Goal: Task Accomplishment & Management: Manage account settings

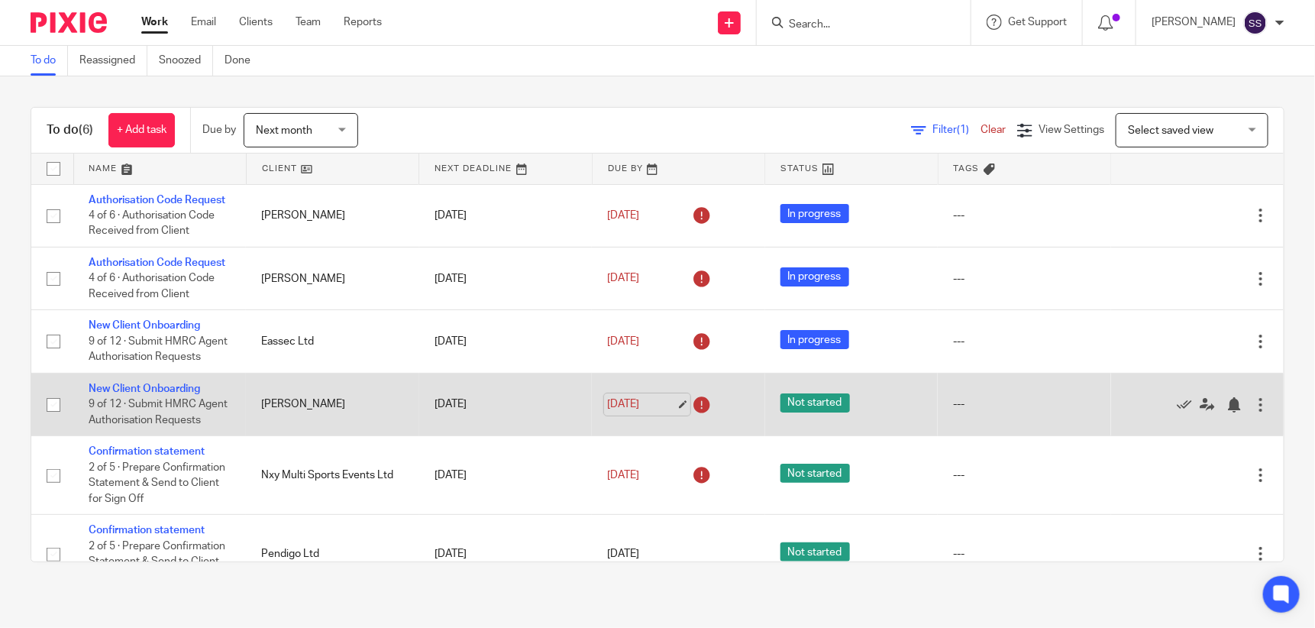
click at [642, 412] on link "17 Jul 2025" at bounding box center [641, 404] width 69 height 16
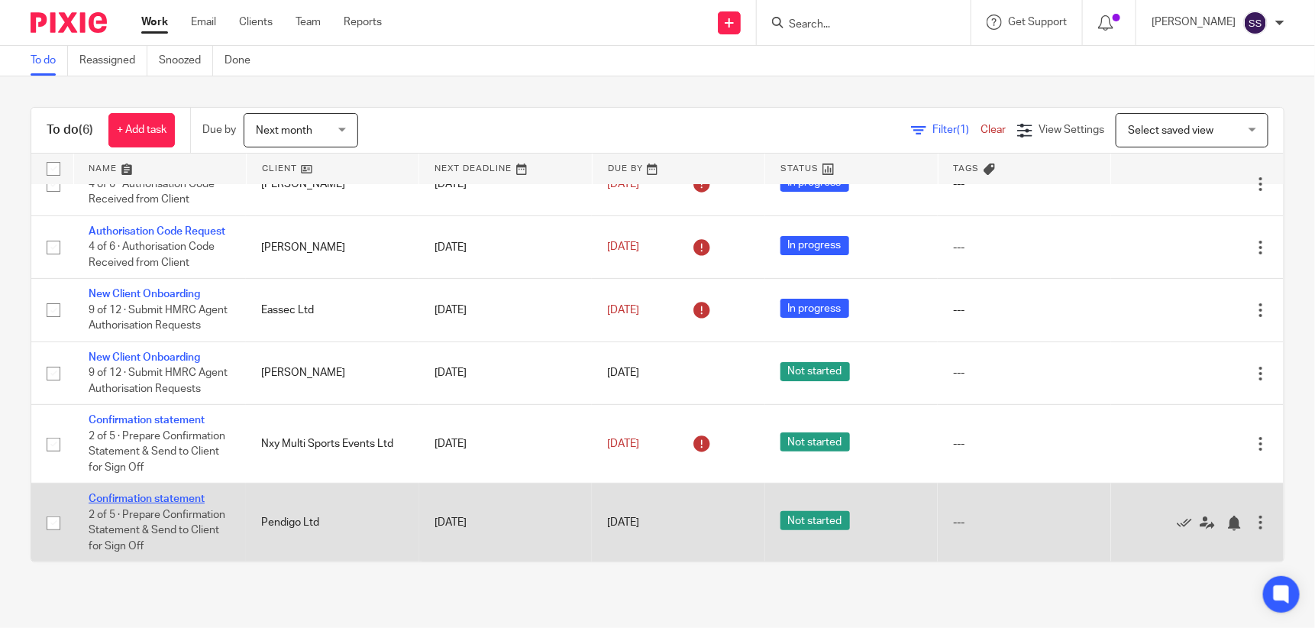
click at [135, 493] on link "Confirmation statement" at bounding box center [147, 498] width 116 height 11
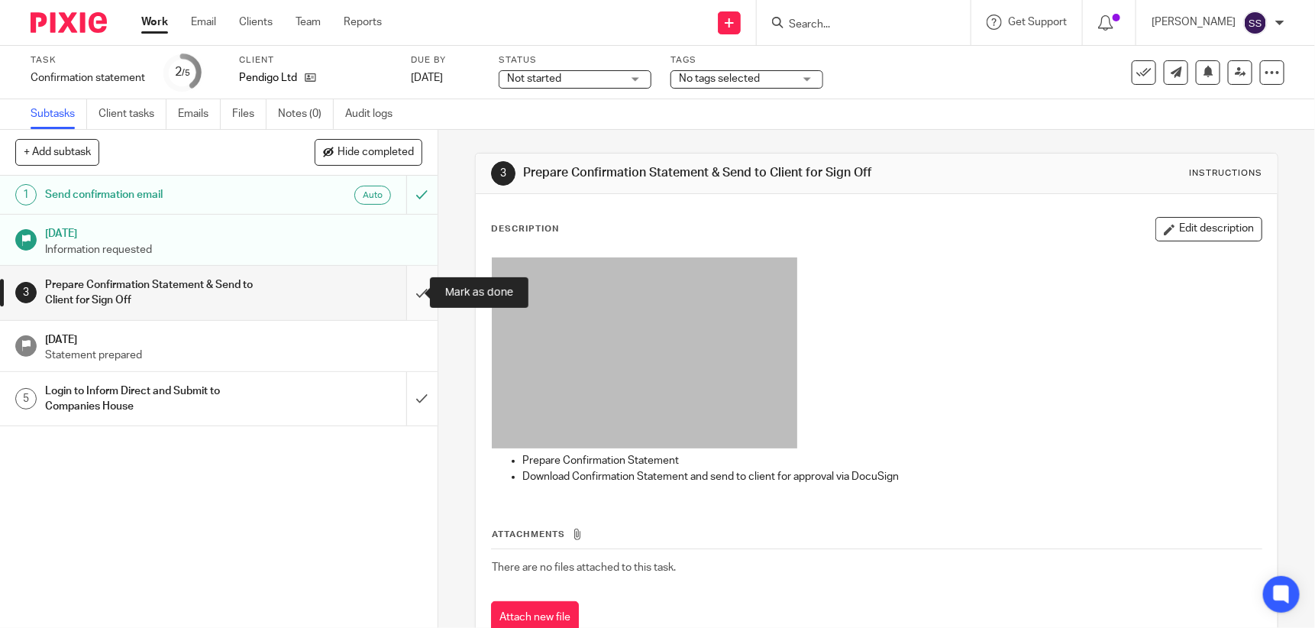
click at [406, 285] on input "submit" at bounding box center [219, 293] width 438 height 54
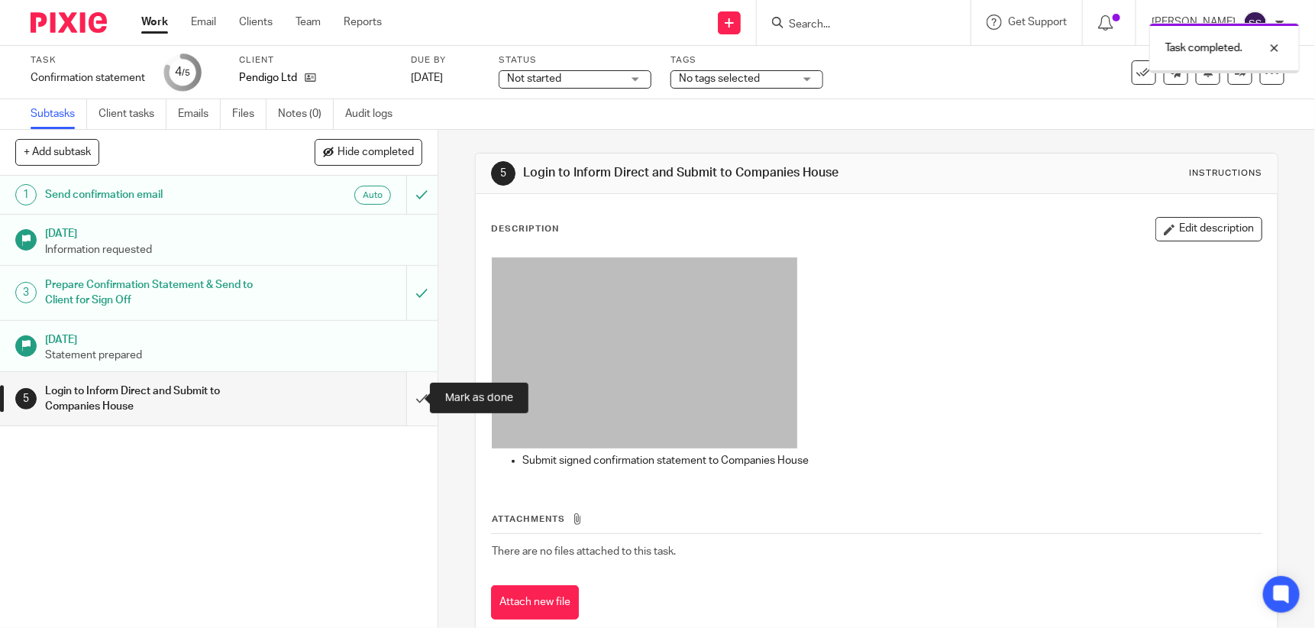
click at [406, 391] on input "submit" at bounding box center [219, 399] width 438 height 54
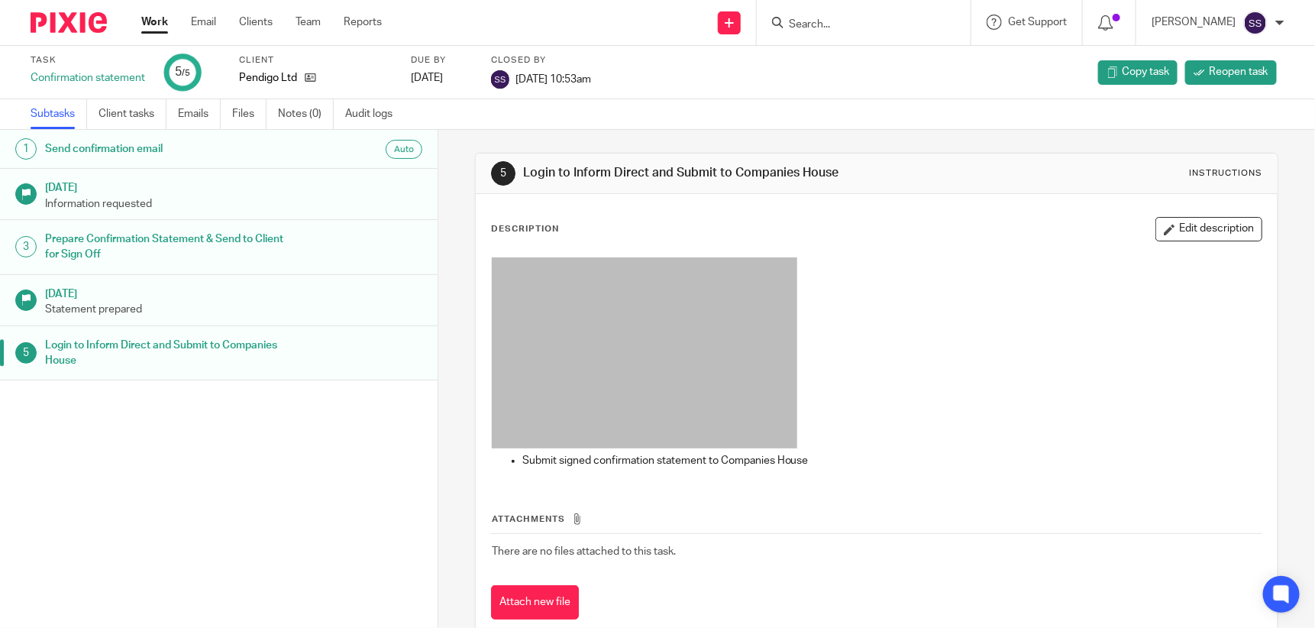
click at [65, 115] on link "Subtasks" at bounding box center [59, 114] width 57 height 30
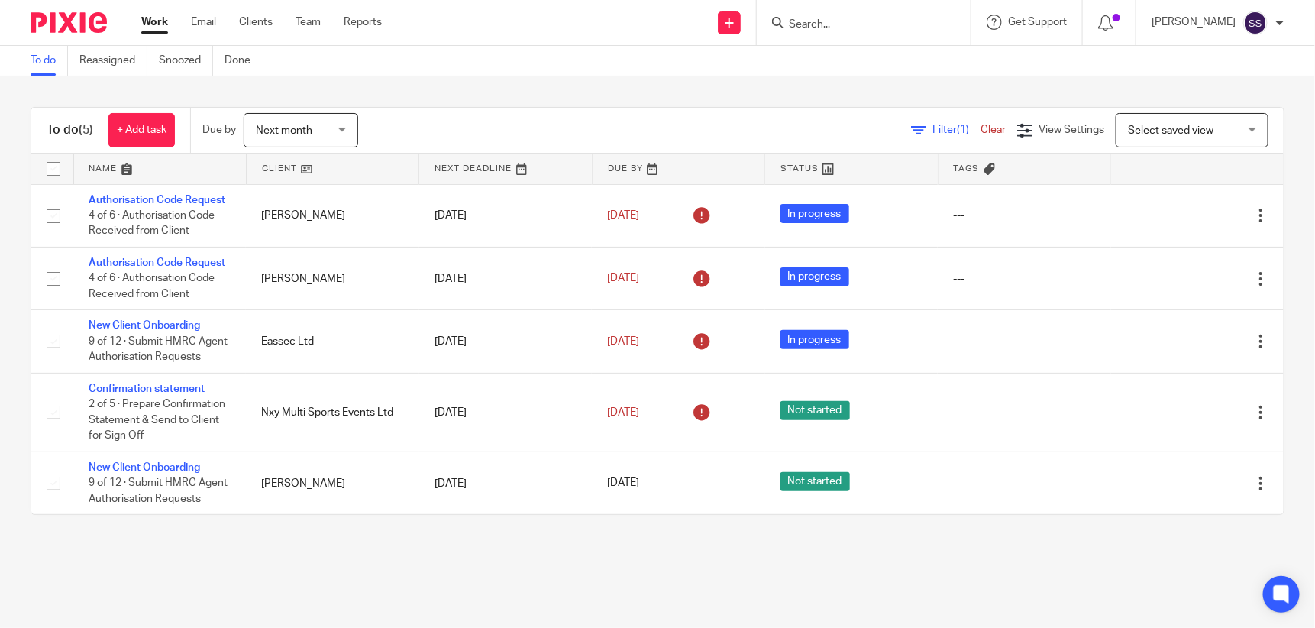
click at [830, 21] on input "Search" at bounding box center [855, 25] width 137 height 14
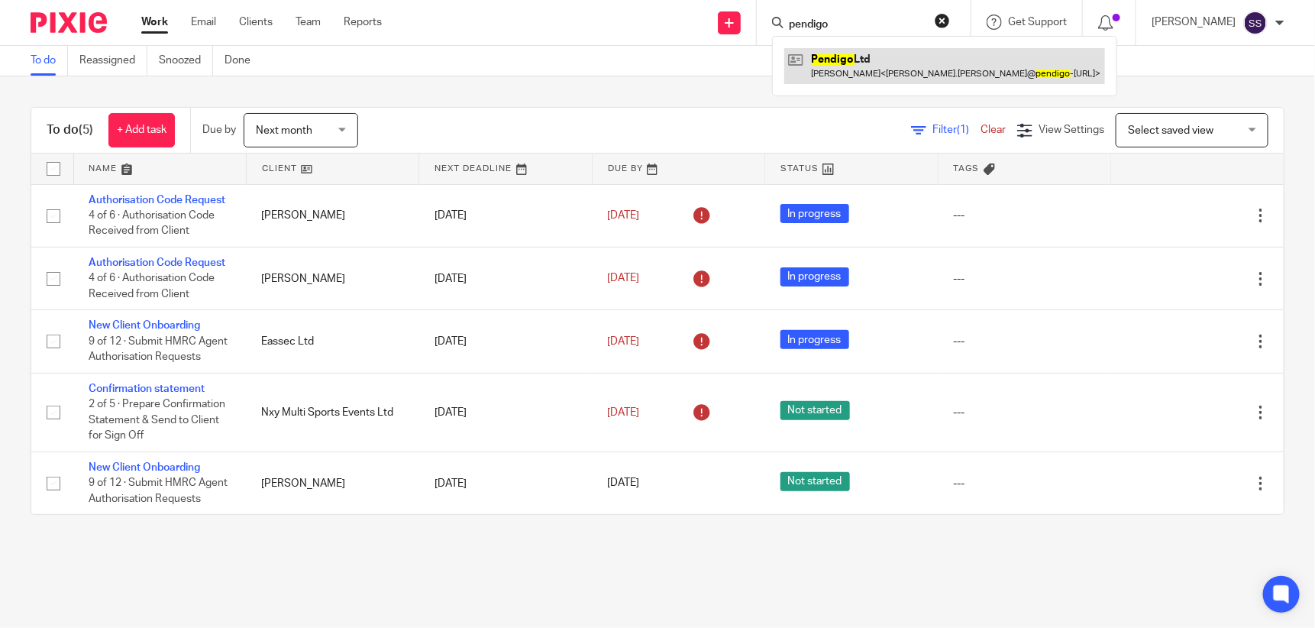
type input "pendigo"
click at [850, 70] on link at bounding box center [944, 65] width 321 height 35
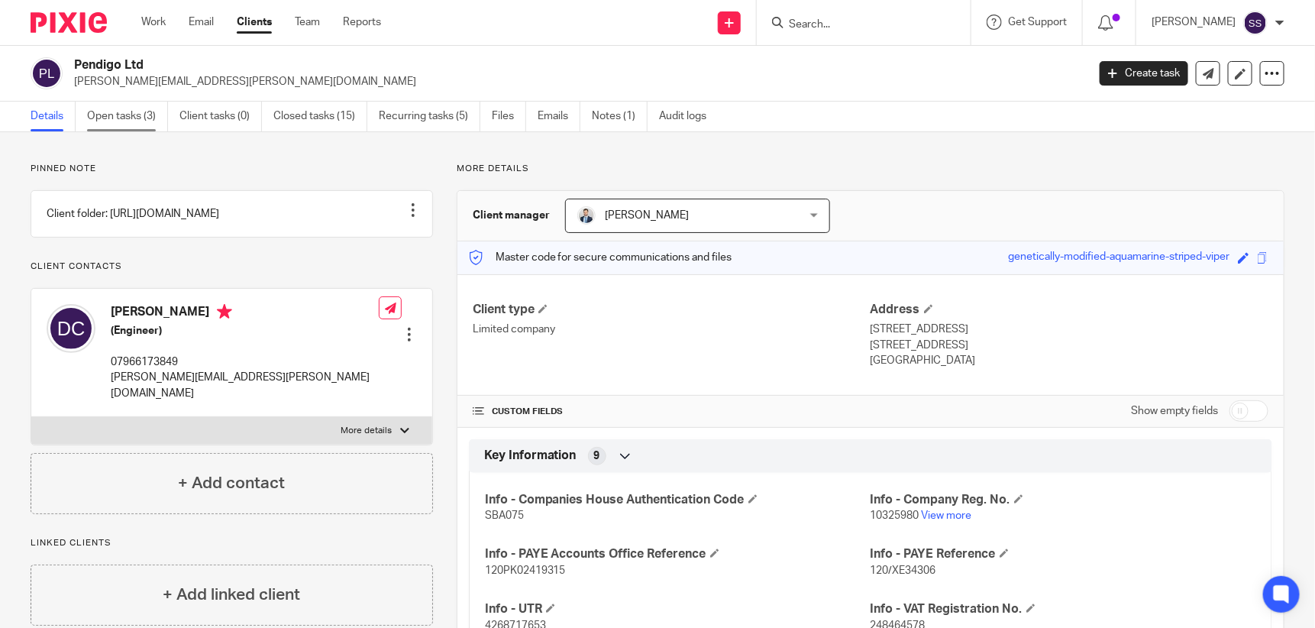
click at [106, 115] on link "Open tasks (3)" at bounding box center [127, 117] width 81 height 30
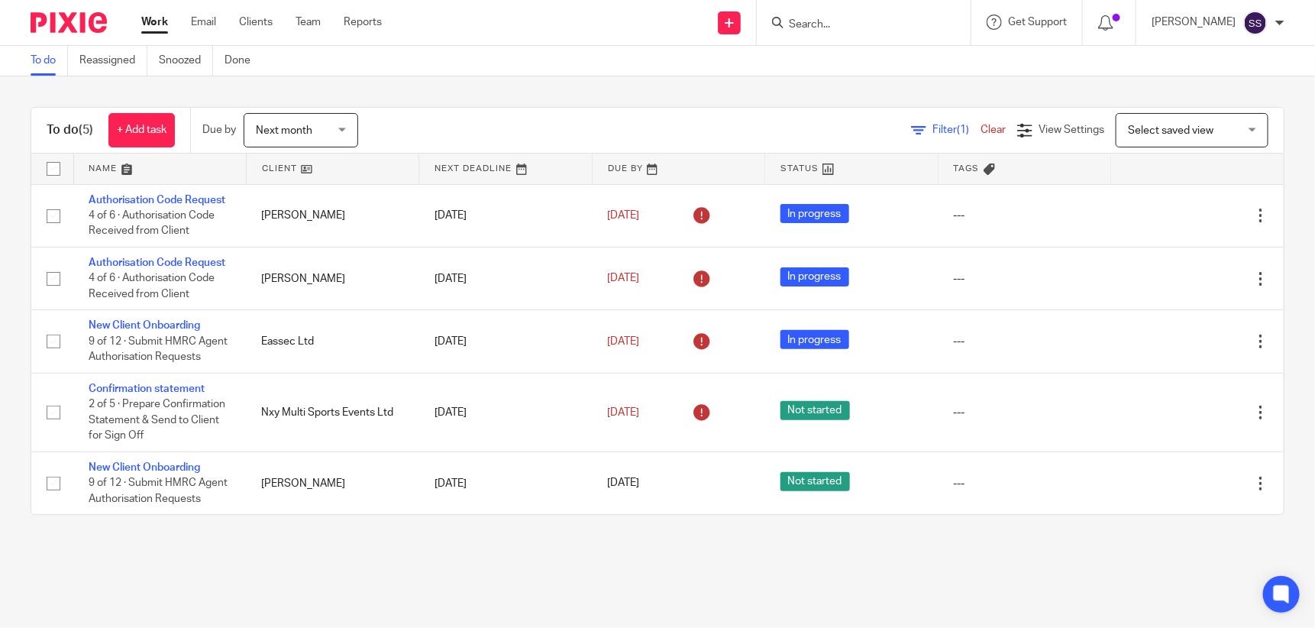
click at [872, 29] on input "Search" at bounding box center [855, 25] width 137 height 14
type input "urban"
click at [894, 63] on link at bounding box center [913, 65] width 258 height 35
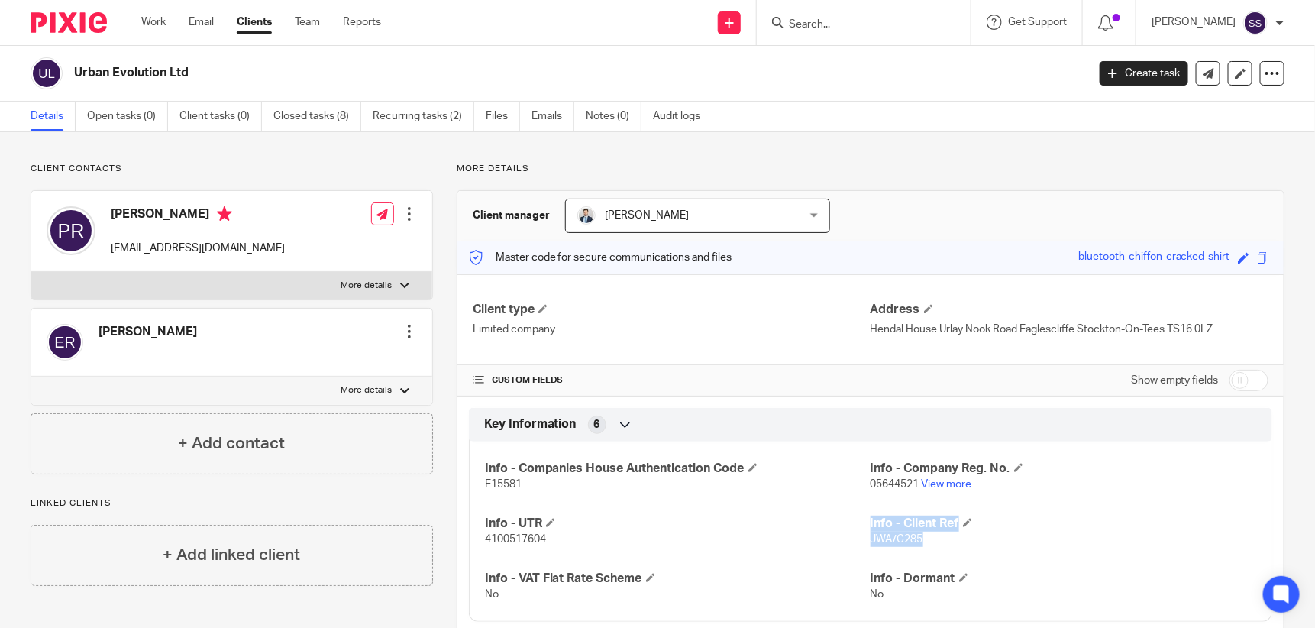
drag, startPoint x: 917, startPoint y: 538, endPoint x: 862, endPoint y: 541, distance: 55.1
click at [871, 541] on p "JWA/C285" at bounding box center [1064, 539] width 386 height 15
click at [871, 539] on span "JWA/C285" at bounding box center [897, 539] width 53 height 11
click at [919, 533] on p "JWA/C285" at bounding box center [1064, 539] width 386 height 15
drag, startPoint x: 914, startPoint y: 535, endPoint x: 865, endPoint y: 533, distance: 48.9
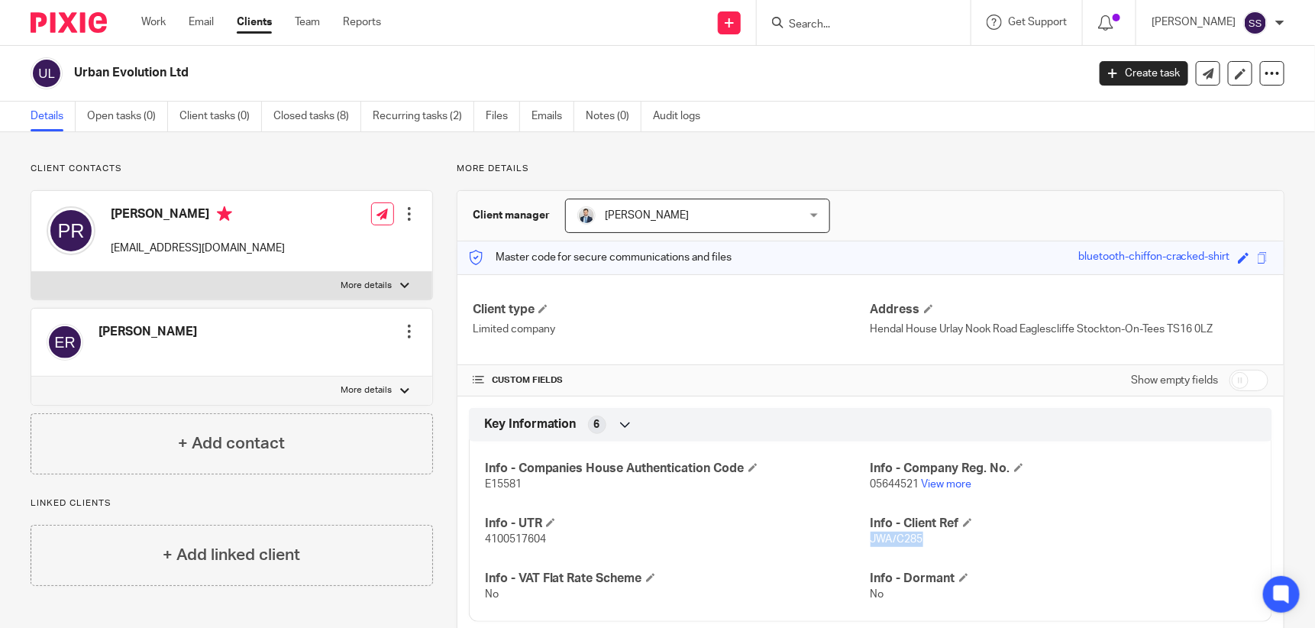
click at [871, 534] on span "JWA/C285" at bounding box center [897, 539] width 53 height 11
click at [871, 535] on span "JWA/C285" at bounding box center [897, 539] width 53 height 11
click at [891, 540] on span "JWA/C285" at bounding box center [897, 539] width 53 height 11
drag, startPoint x: 863, startPoint y: 538, endPoint x: 922, endPoint y: 538, distance: 58.8
click at [922, 538] on p "JWA/C285" at bounding box center [1064, 539] width 386 height 15
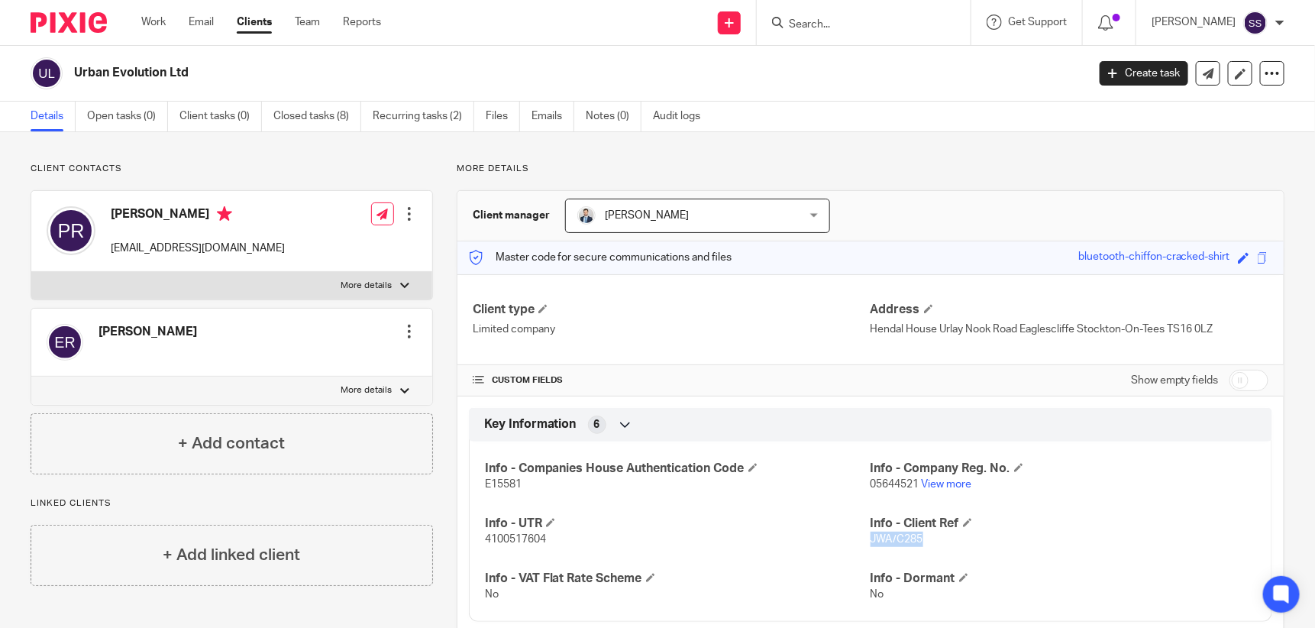
drag, startPoint x: 922, startPoint y: 538, endPoint x: 910, endPoint y: 536, distance: 11.7
copy span "JWA/C285"
click at [1230, 383] on input "checkbox" at bounding box center [1249, 380] width 39 height 21
checkbox input "true"
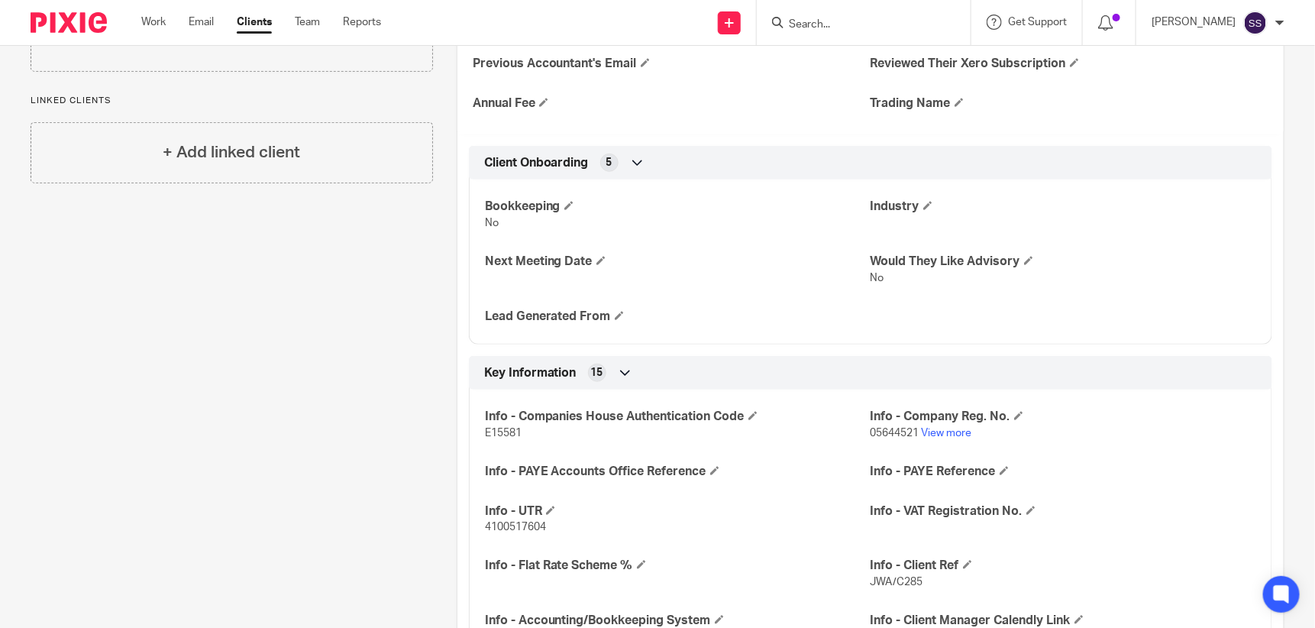
scroll to position [390, 0]
